Goal: Answer question/provide support

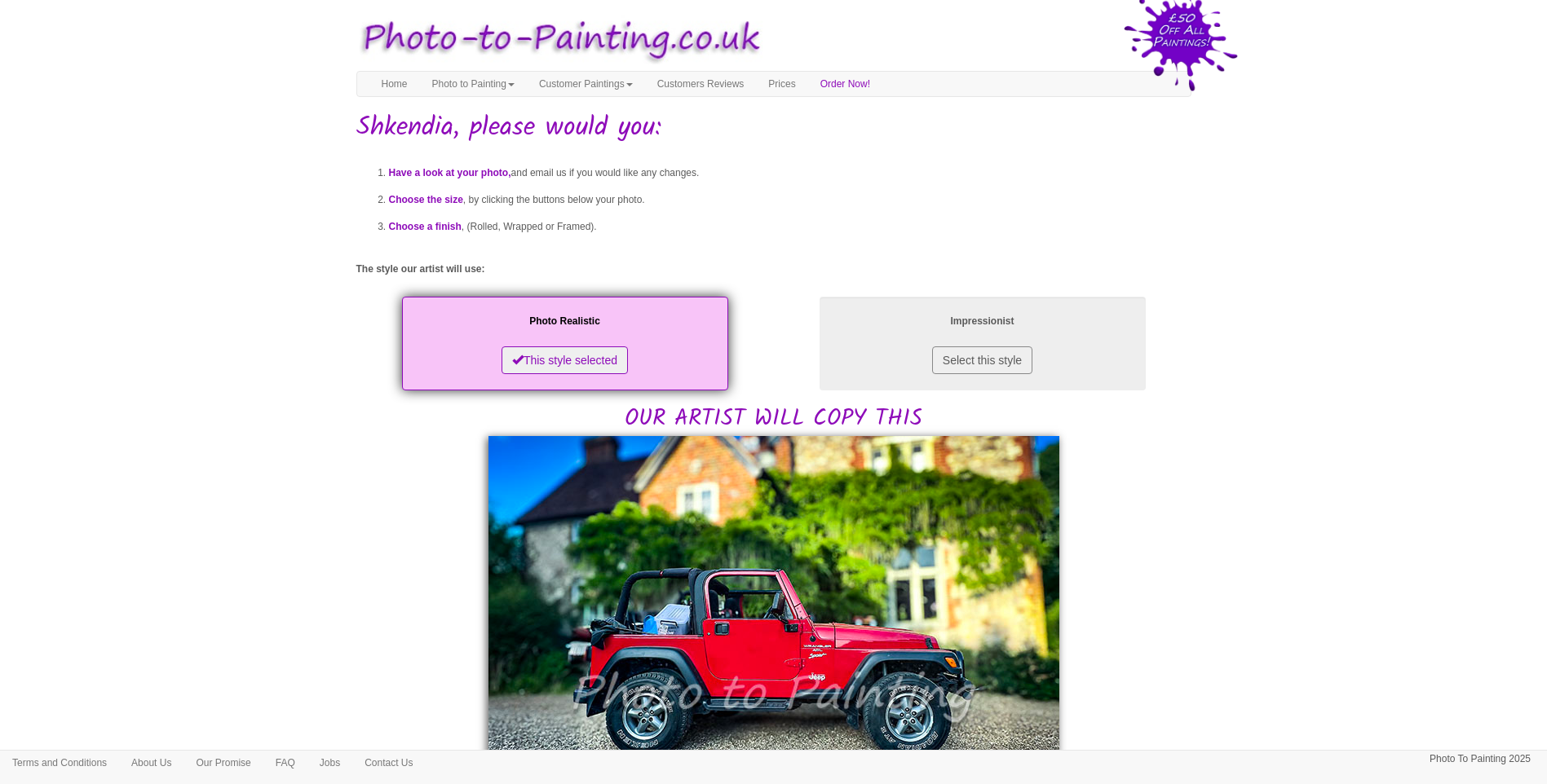
click at [1394, 514] on body "Your painting - risk free Toggle navigation Menu Home Photo to Painting Photo t…" at bounding box center [774, 788] width 1547 height 1561
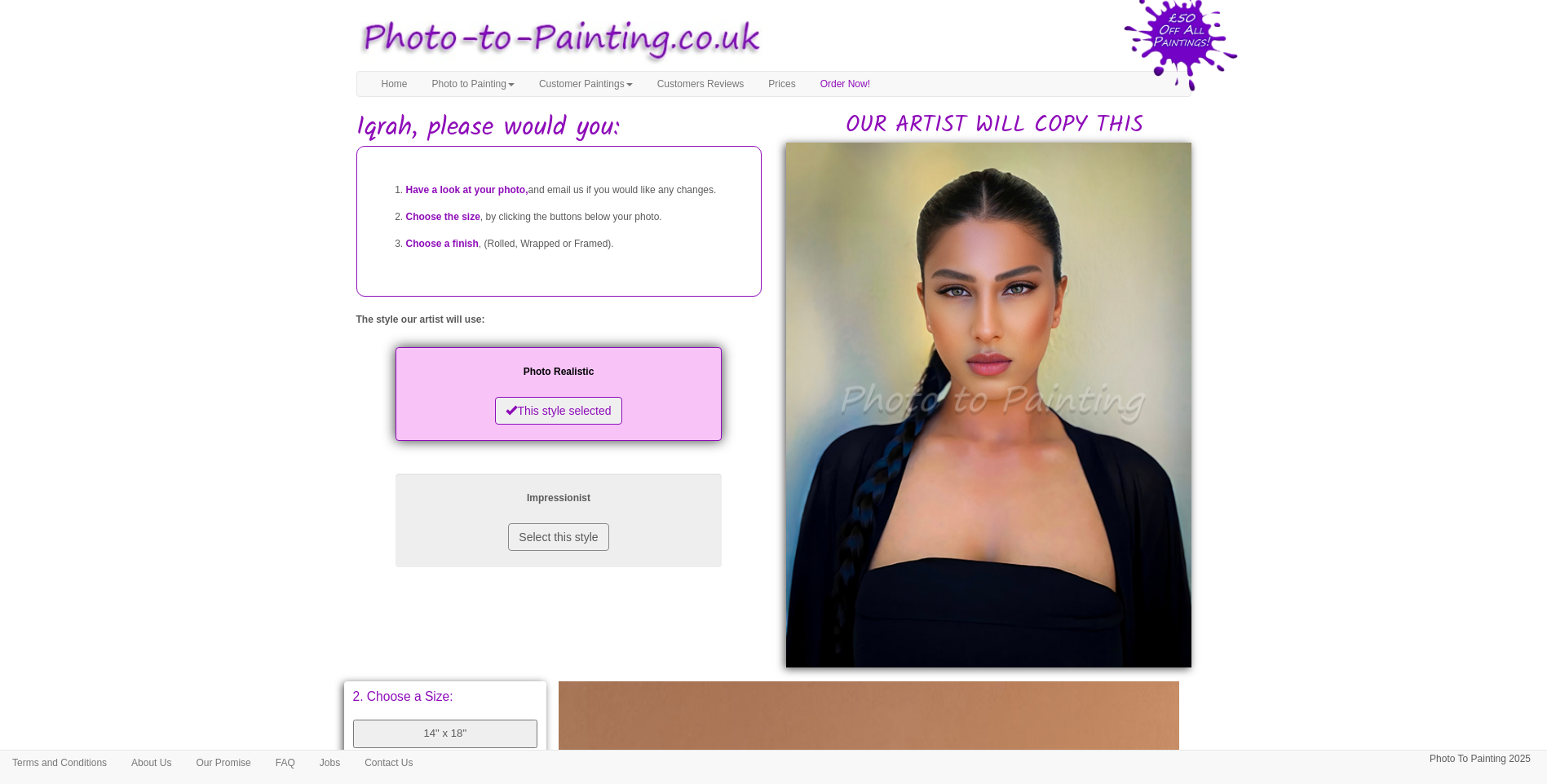
click at [1215, 473] on body "Your painting - risk free Toggle navigation Menu Home Photo to Painting Photo t…" at bounding box center [774, 692] width 1547 height 1368
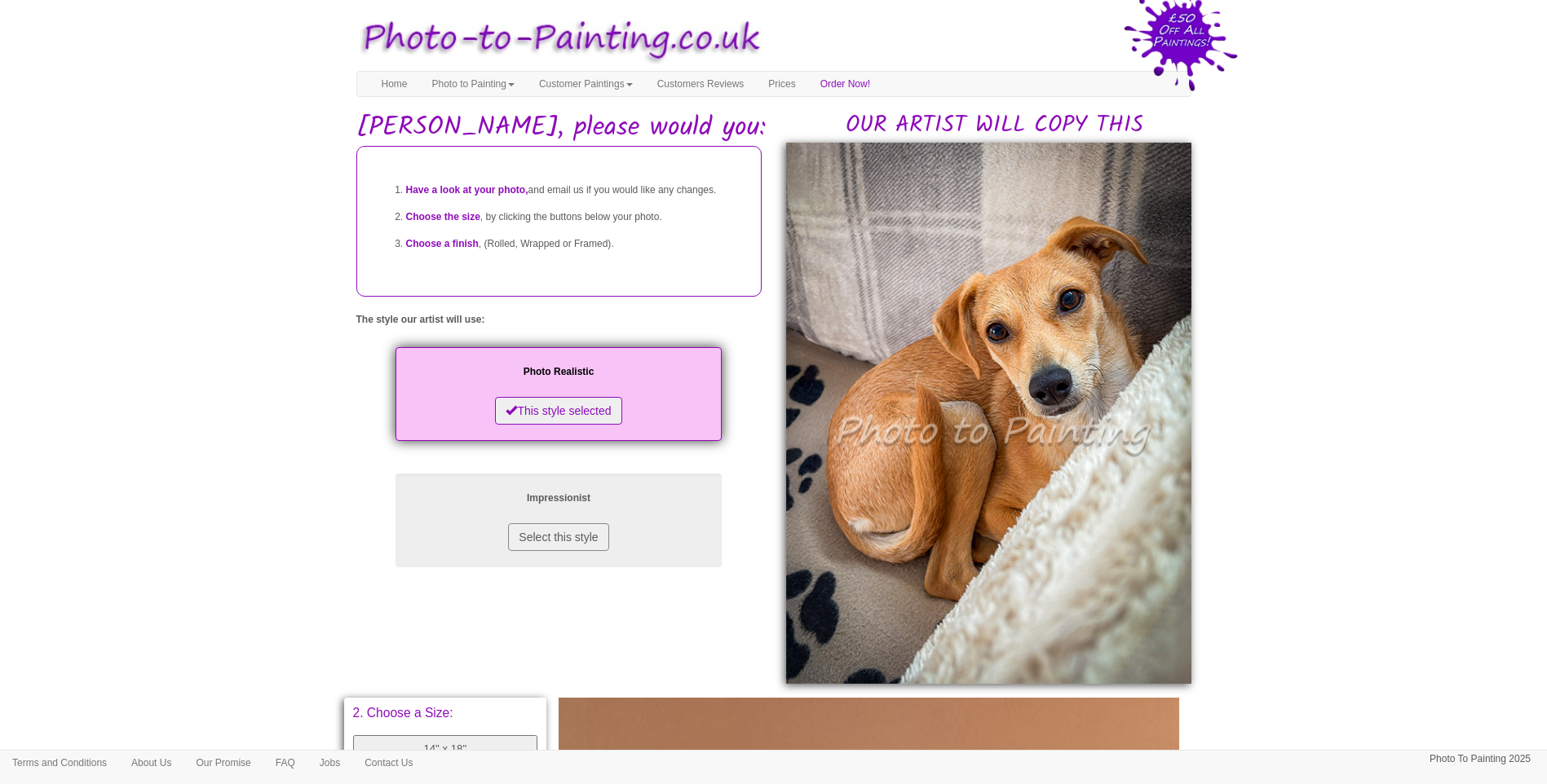
click at [225, 547] on body "Your painting - risk free Toggle navigation Menu Home Photo to Painting Photo t…" at bounding box center [774, 700] width 1547 height 1385
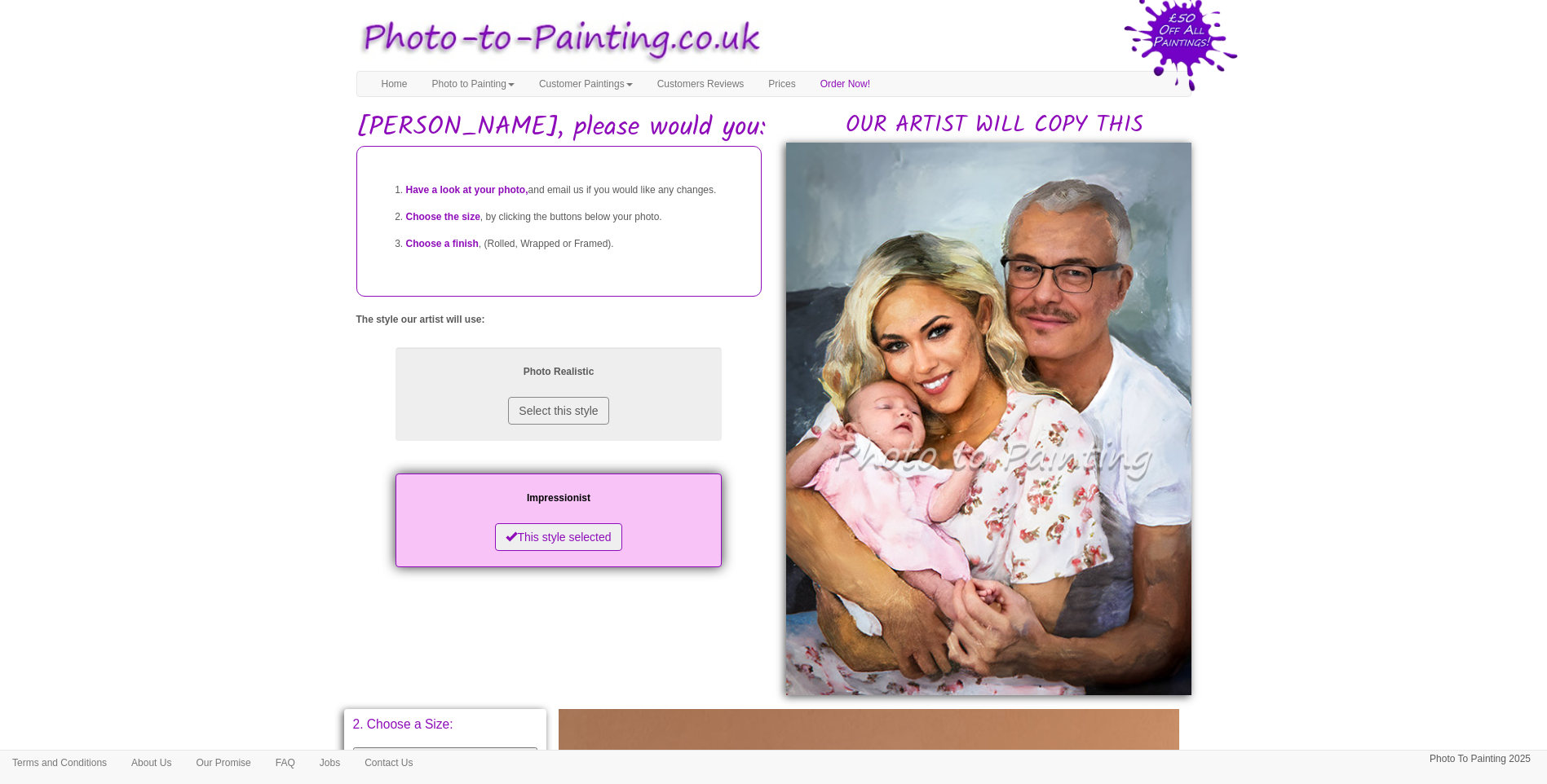
click at [1340, 460] on body "Your painting - risk free Toggle navigation Menu Home Photo to Painting Photo t…" at bounding box center [774, 706] width 1547 height 1396
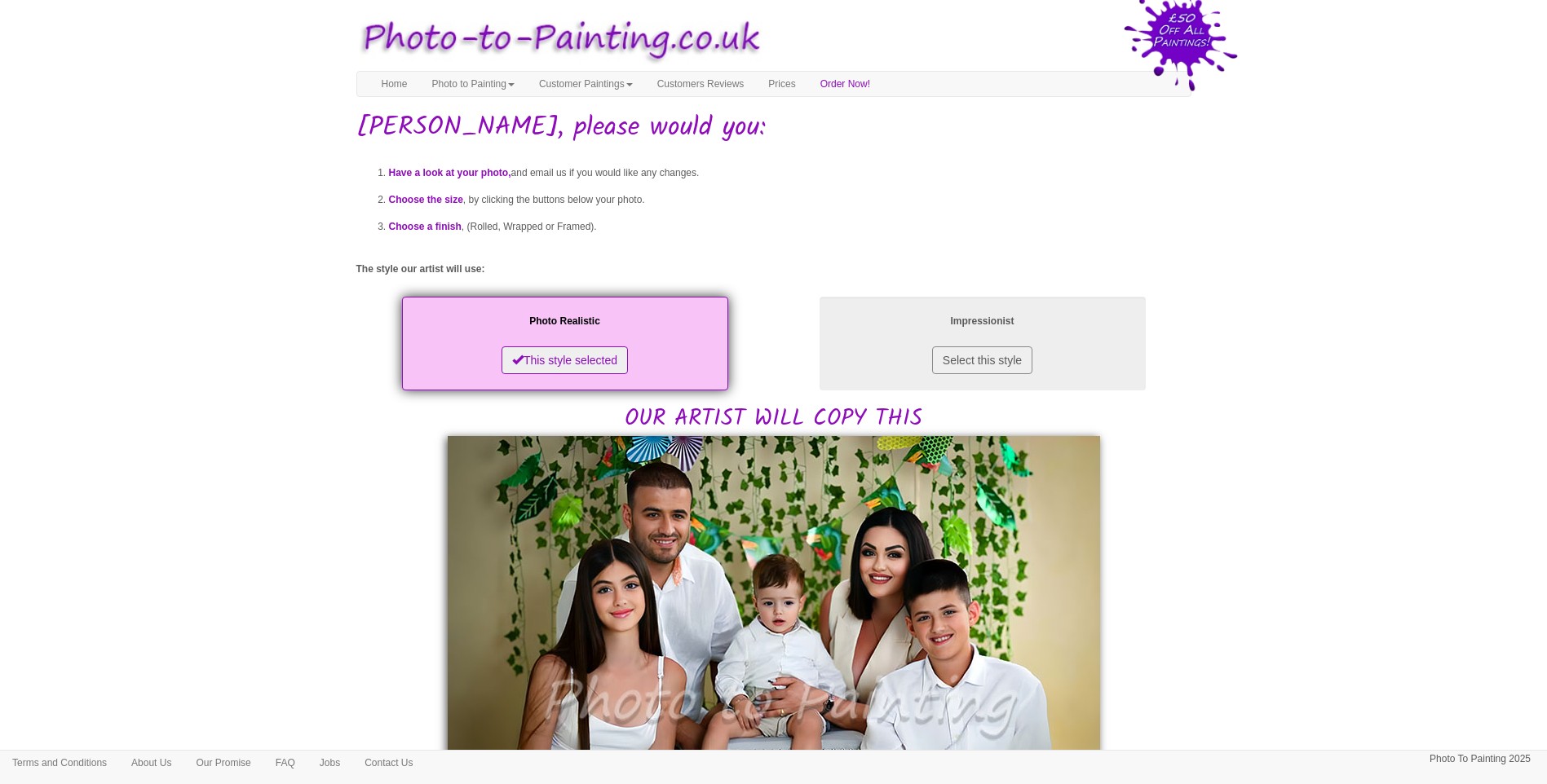
click at [231, 533] on body "Your painting - risk free Toggle navigation Menu Home Photo to Painting Photo t…" at bounding box center [774, 778] width 1547 height 1540
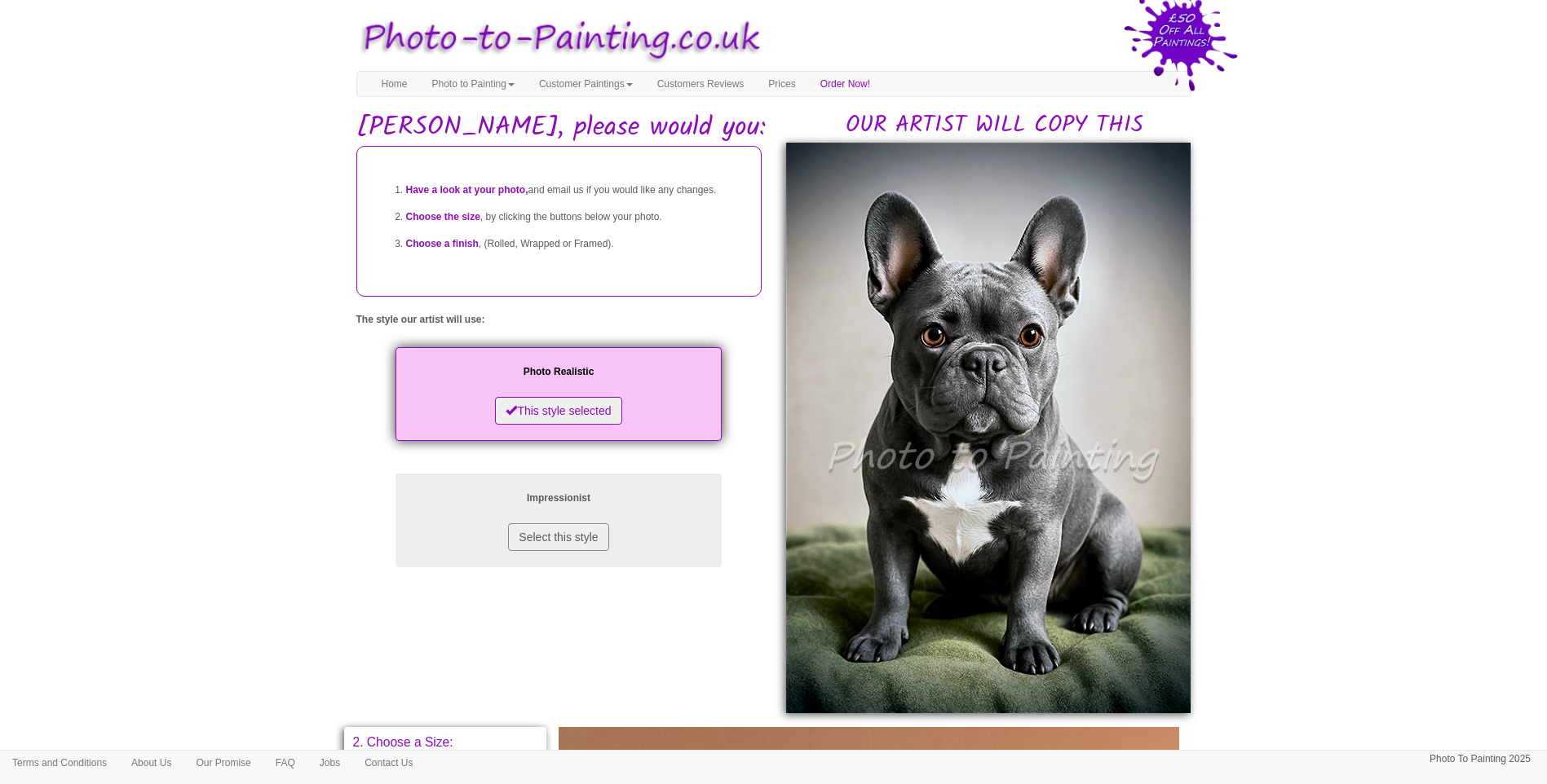
click at [149, 472] on body "Your painting - risk free Toggle navigation Menu Home Photo to Painting Photo t…" at bounding box center [774, 715] width 1547 height 1414
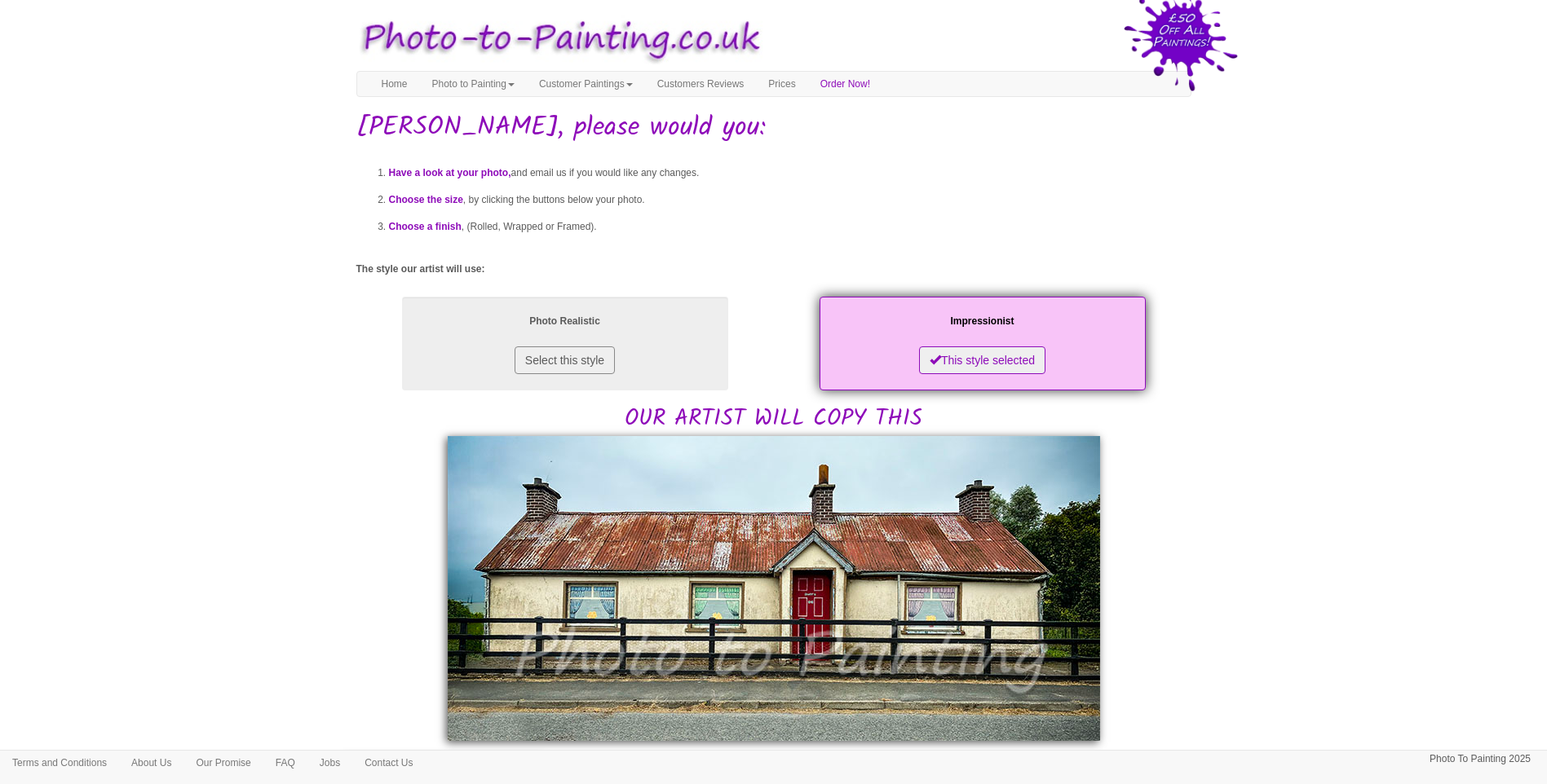
click at [255, 483] on body "Your painting - risk free Toggle navigation Menu Home Photo to Painting Photo t…" at bounding box center [774, 728] width 1547 height 1441
